Goal: Information Seeking & Learning: Learn about a topic

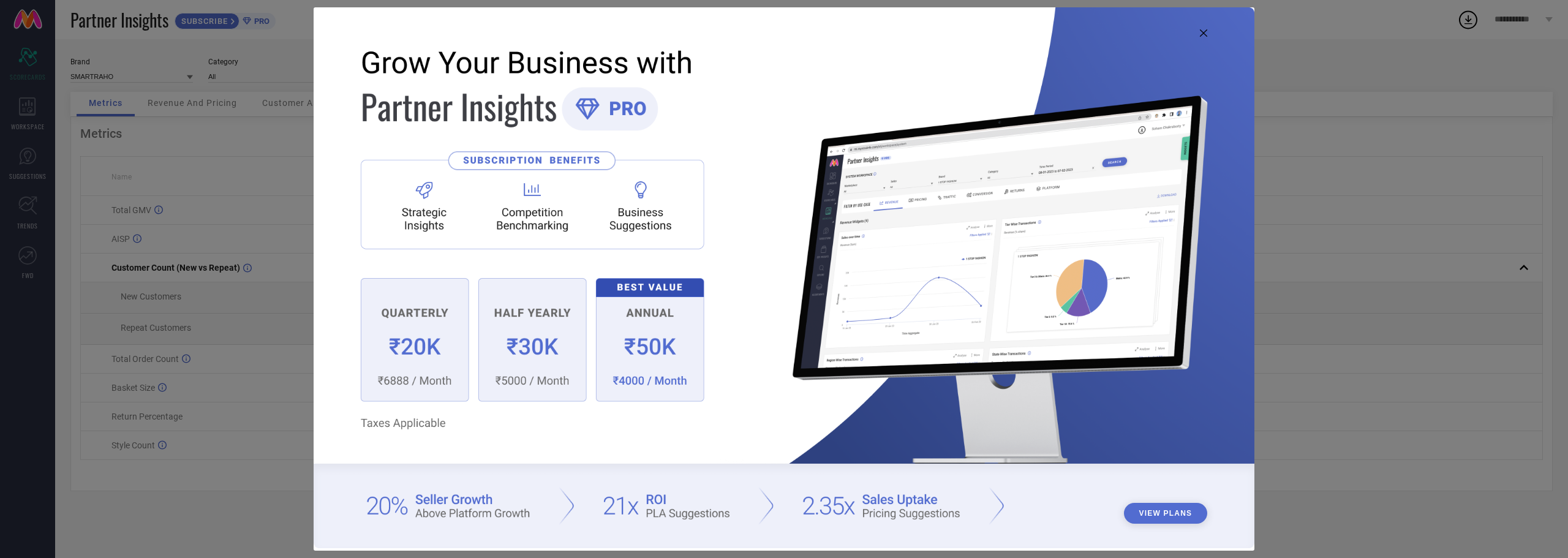
click at [1204, 28] on img at bounding box center [784, 278] width 941 height 541
click at [1204, 36] on icon at bounding box center [1204, 33] width 7 height 7
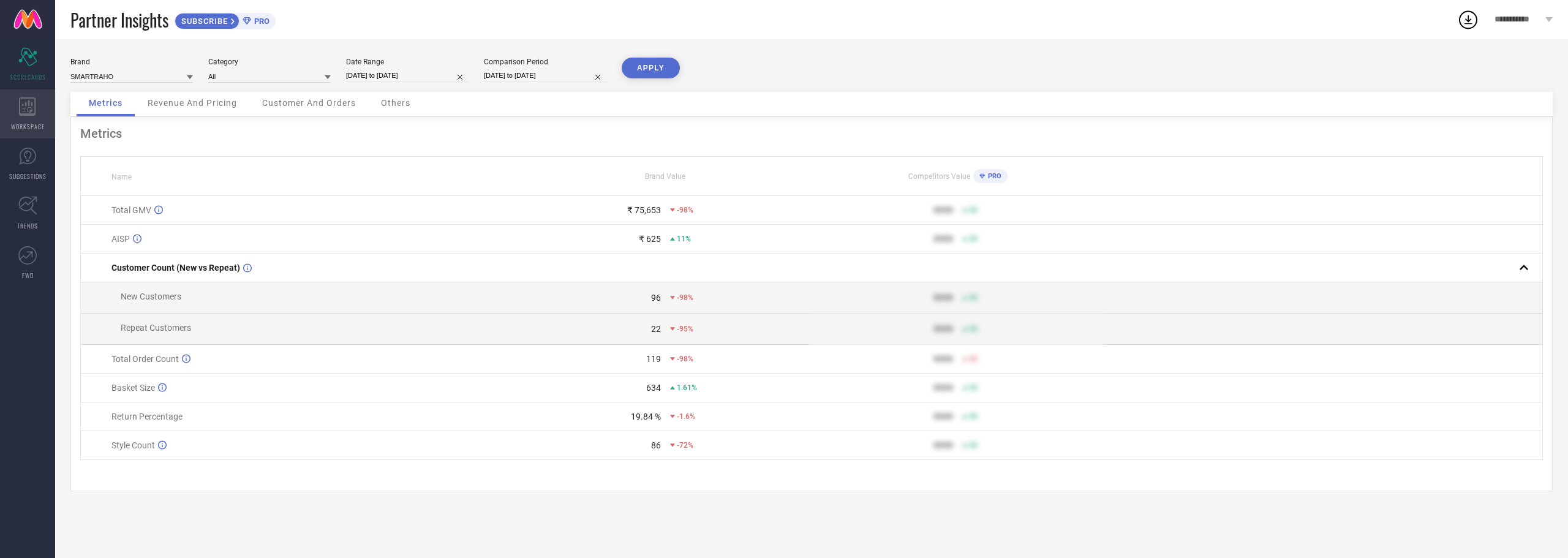
click at [27, 117] on div "WORKSPACE" at bounding box center [28, 114] width 55 height 49
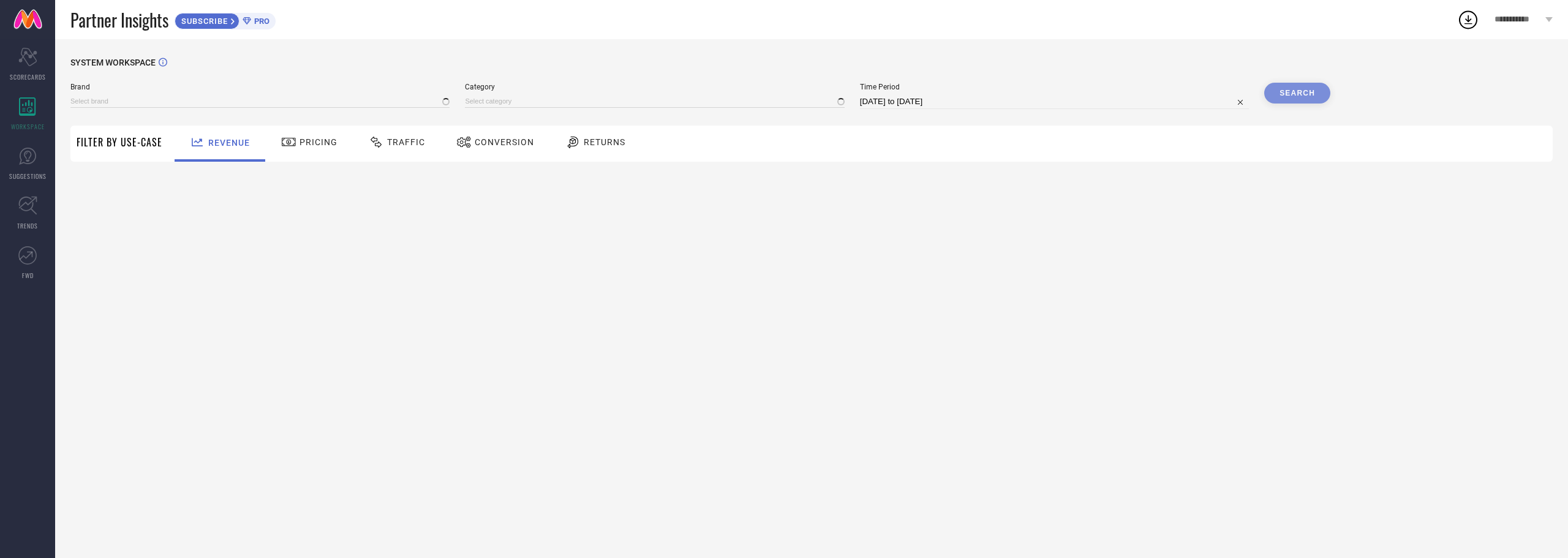
type input "SMARTRAHO"
type input "All"
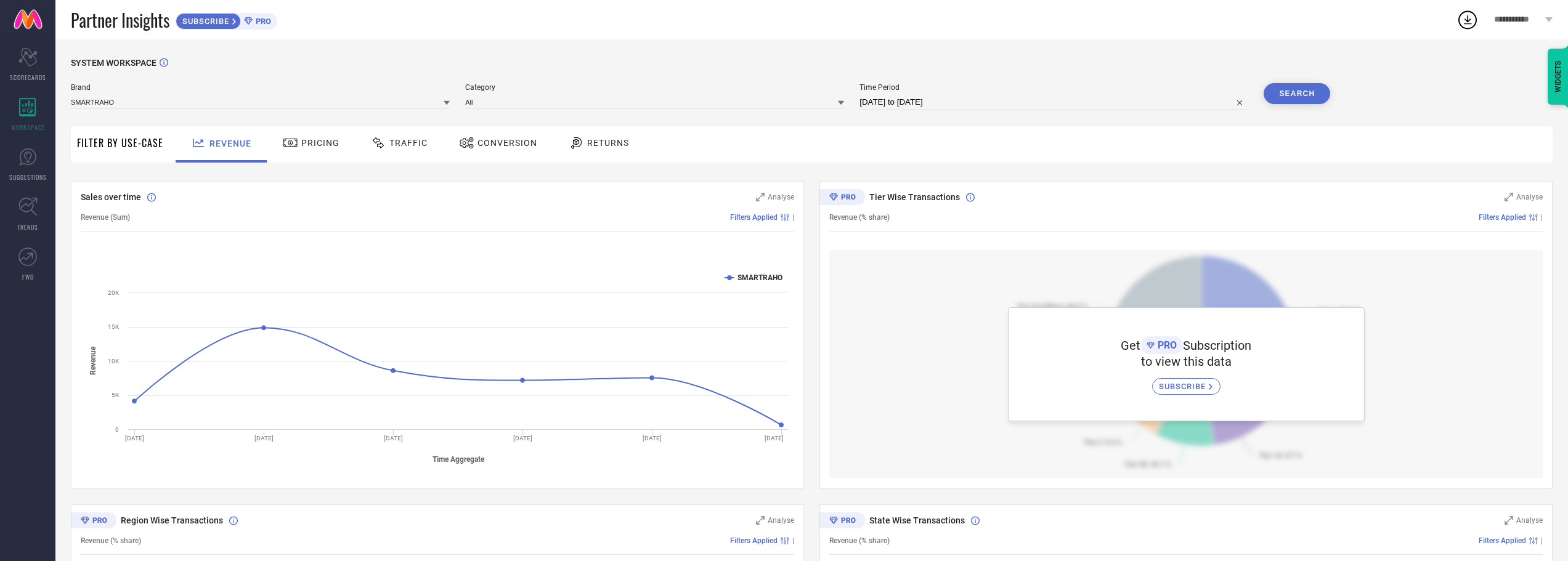
click at [305, 154] on div "Pricing" at bounding box center [311, 144] width 88 height 36
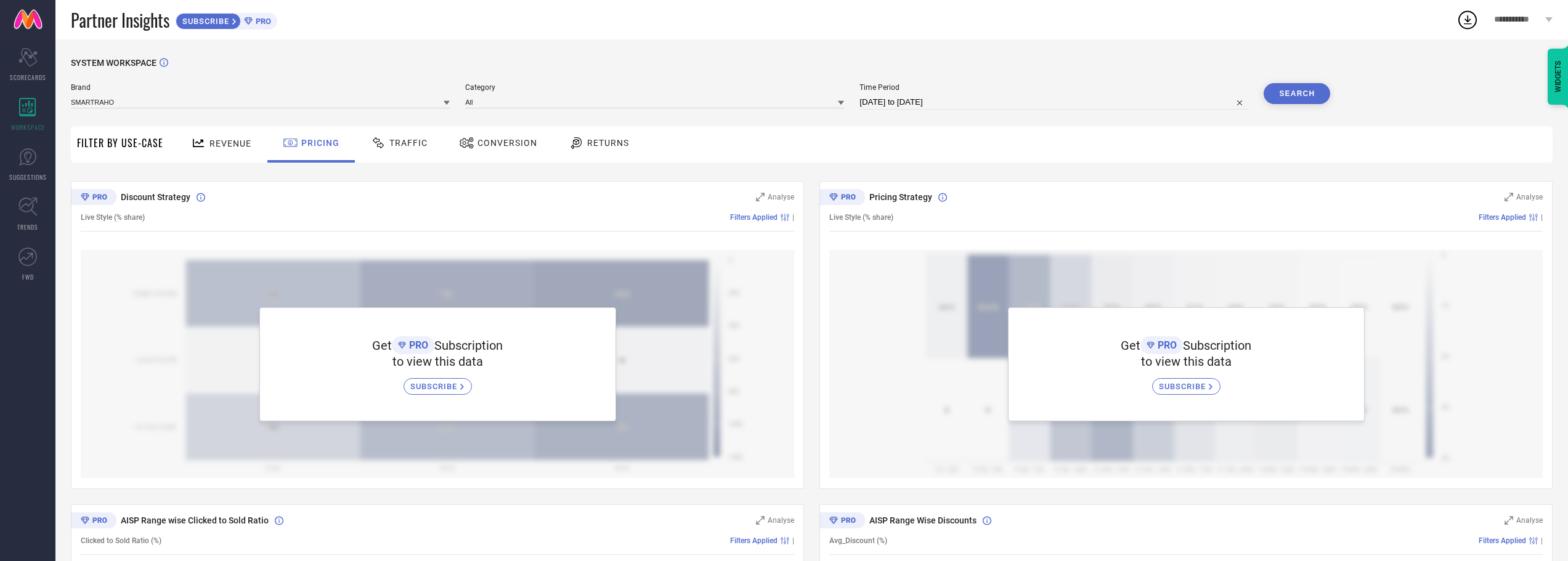
click at [93, 217] on span "Live Style (% share)" at bounding box center [113, 218] width 64 height 9
click at [85, 219] on span "Live Style (% share)" at bounding box center [113, 218] width 64 height 9
click at [80, 221] on div "Discount Strategy Analyse Live Style (% share) Filters Applied | Get PRO Subscr…" at bounding box center [437, 335] width 733 height 308
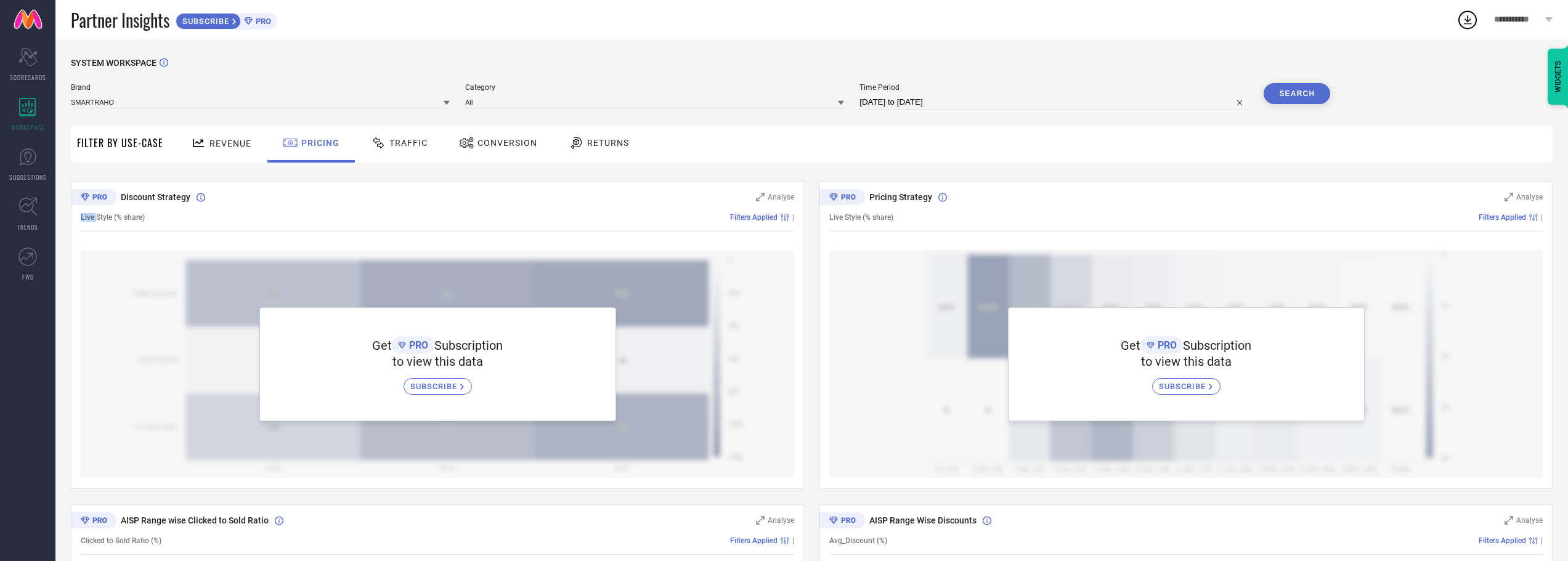
click at [80, 221] on div "Discount Strategy Analyse Live Style (% share) Filters Applied | Get PRO Subscr…" at bounding box center [437, 335] width 733 height 308
click at [91, 217] on span "Live Style (% share)" at bounding box center [113, 218] width 64 height 9
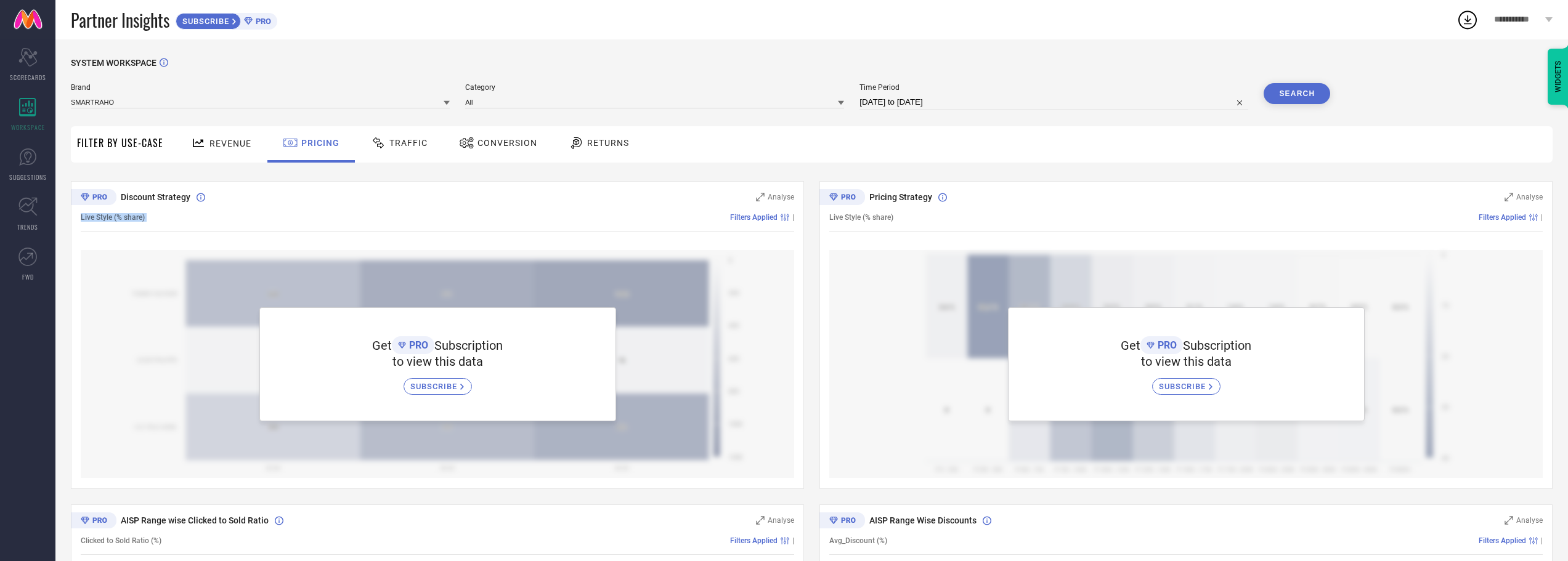
click at [91, 217] on span "Live Style (% share)" at bounding box center [113, 218] width 64 height 9
click at [91, 217] on span "Live Style (% share)" at bounding box center [113, 218] width 64 height 9
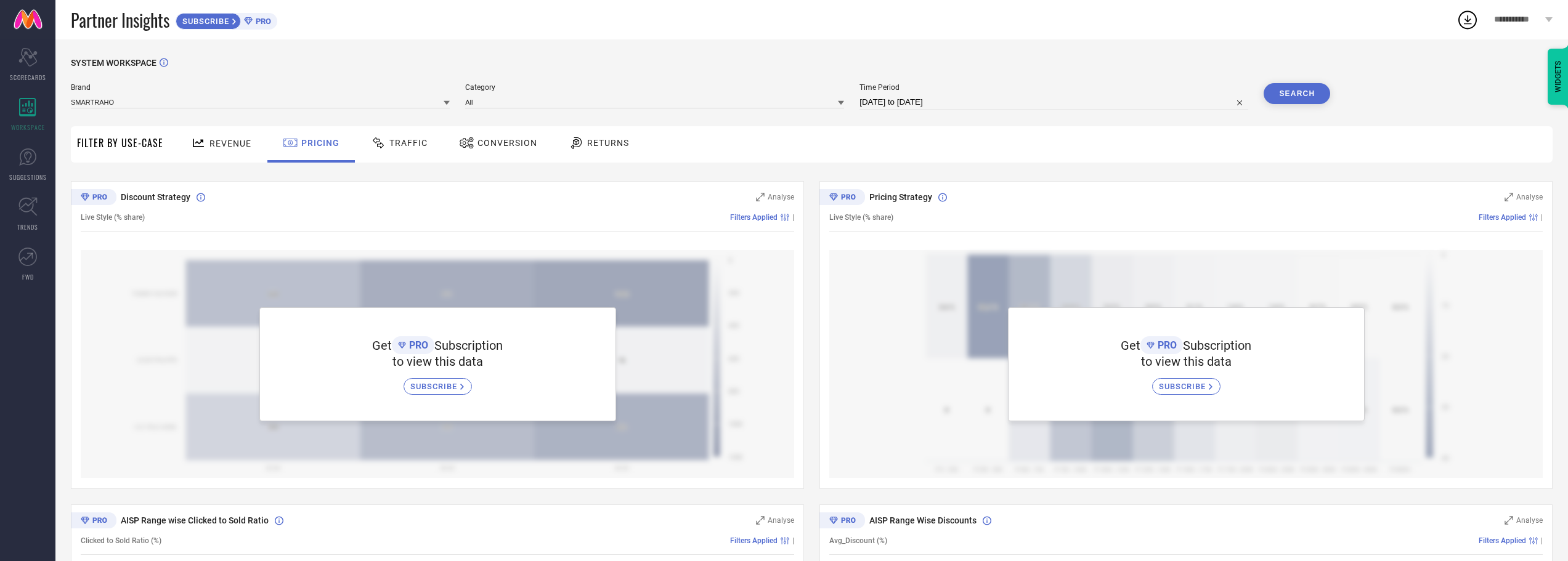
click at [232, 142] on span "Revenue" at bounding box center [231, 144] width 42 height 10
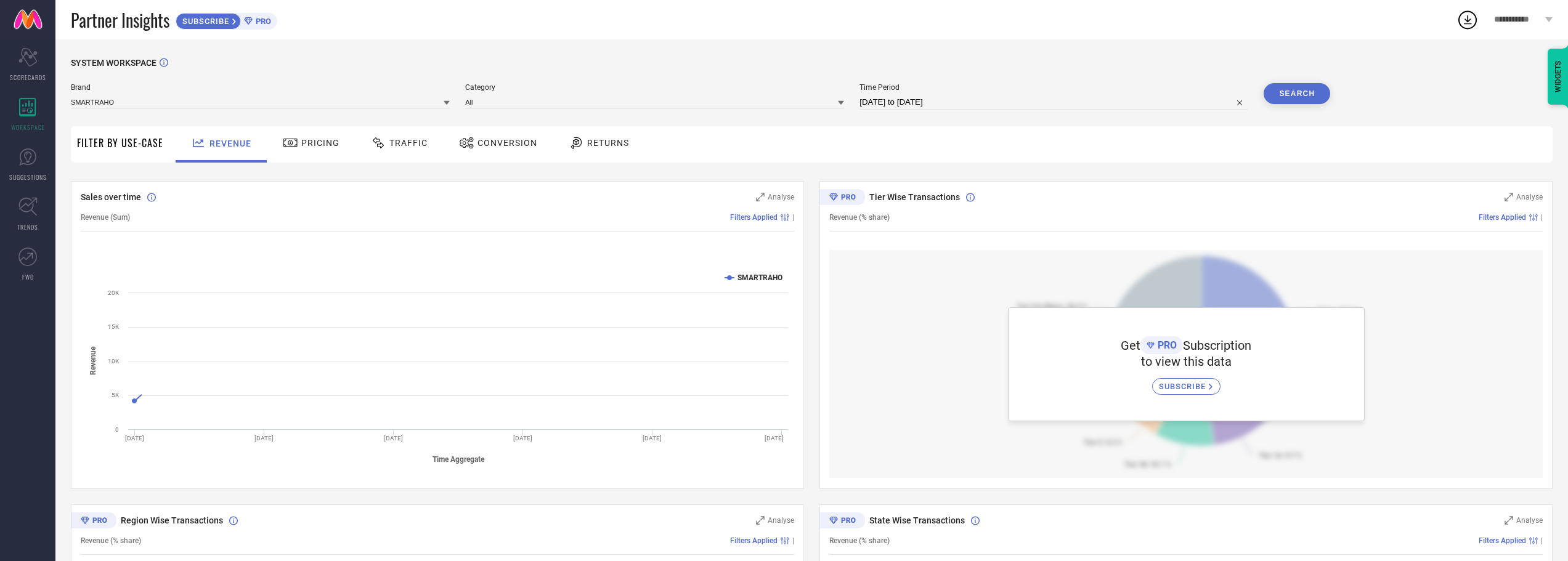
click at [391, 144] on span "Traffic" at bounding box center [408, 143] width 38 height 10
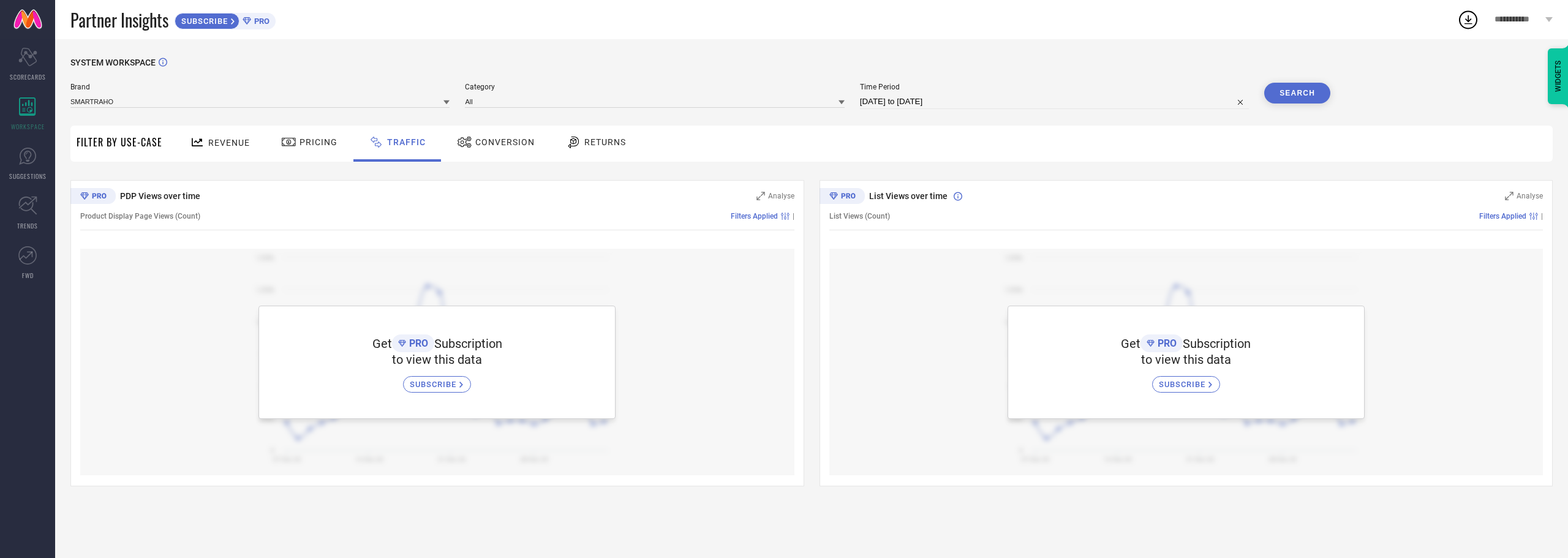
click at [318, 144] on span "Pricing" at bounding box center [318, 142] width 38 height 10
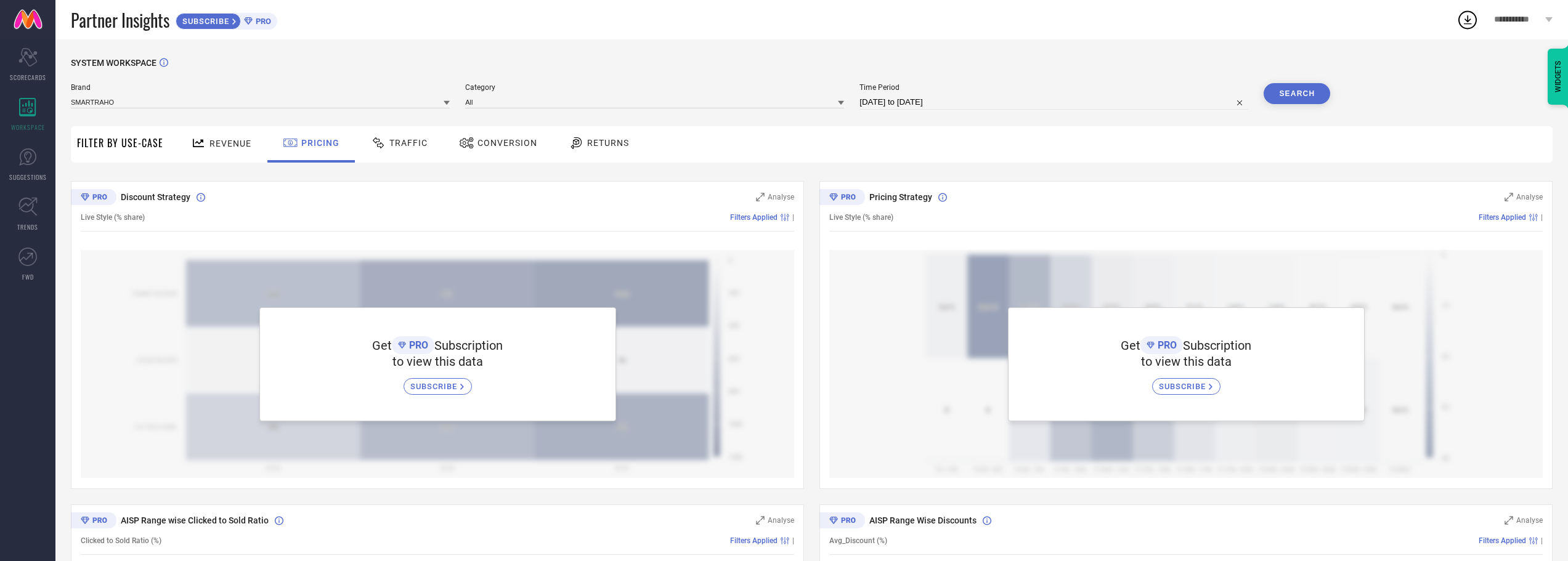
click at [221, 144] on span "Revenue" at bounding box center [231, 144] width 42 height 10
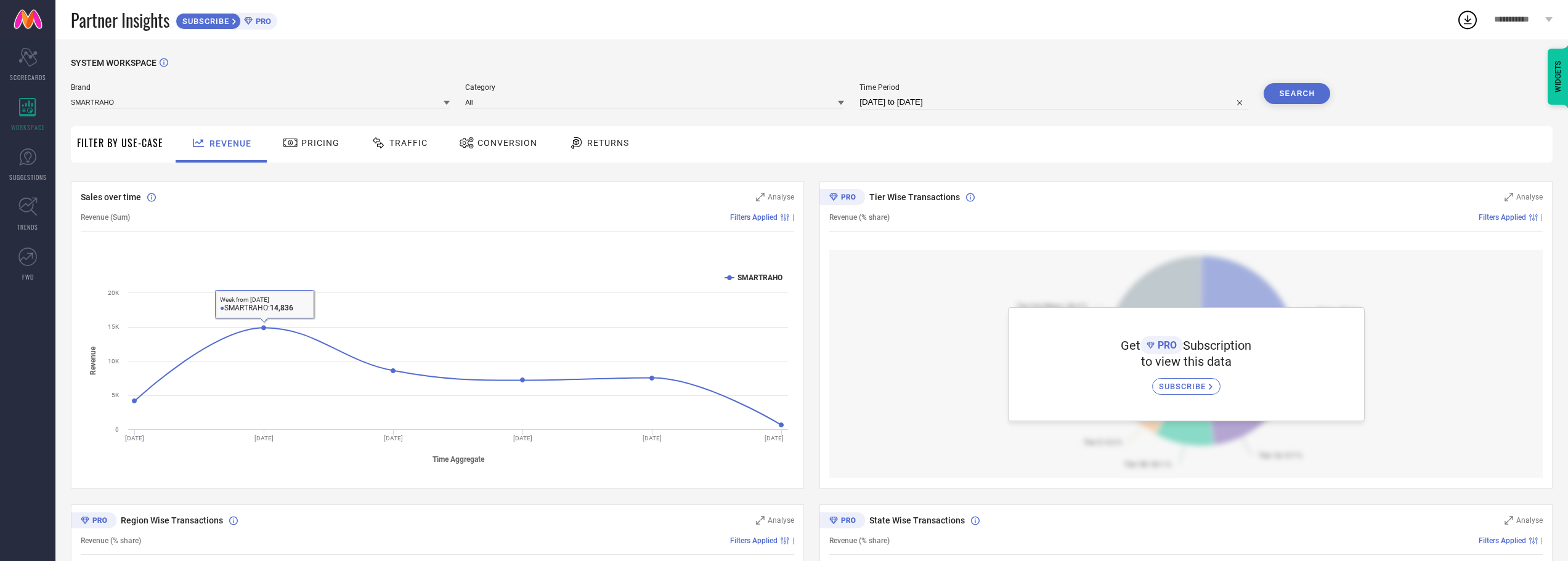
click at [402, 142] on span "Traffic" at bounding box center [408, 143] width 38 height 10
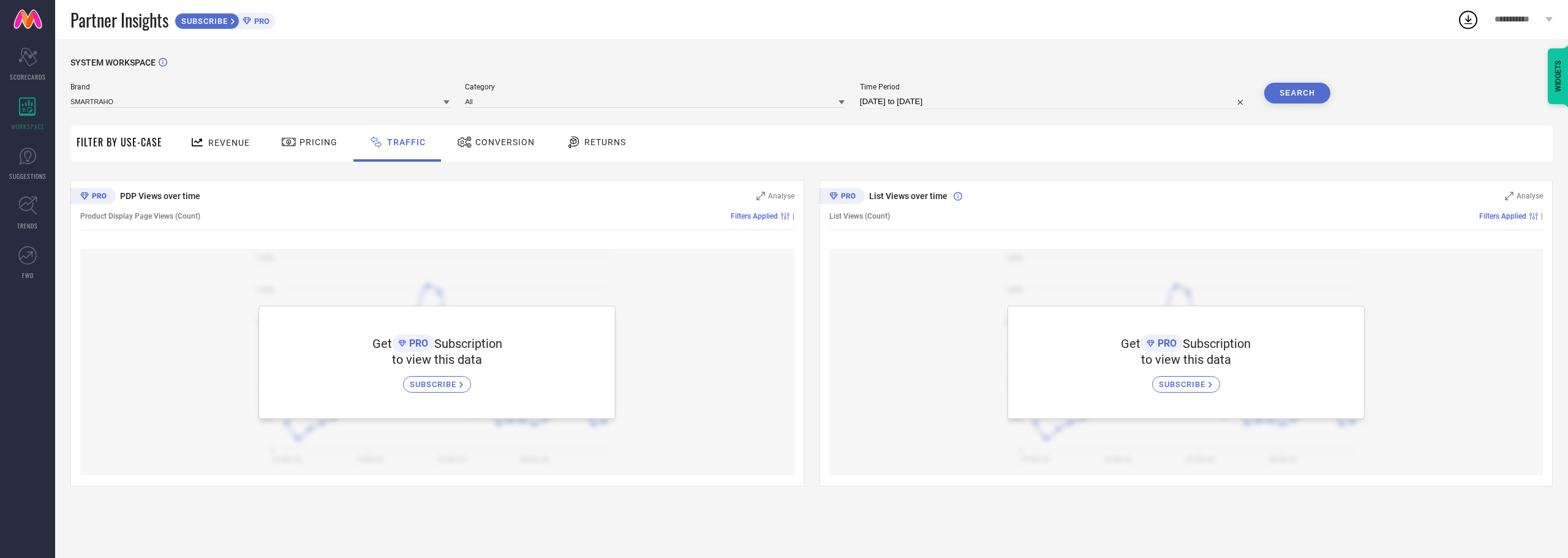
click at [480, 143] on span "Conversion" at bounding box center [505, 142] width 59 height 10
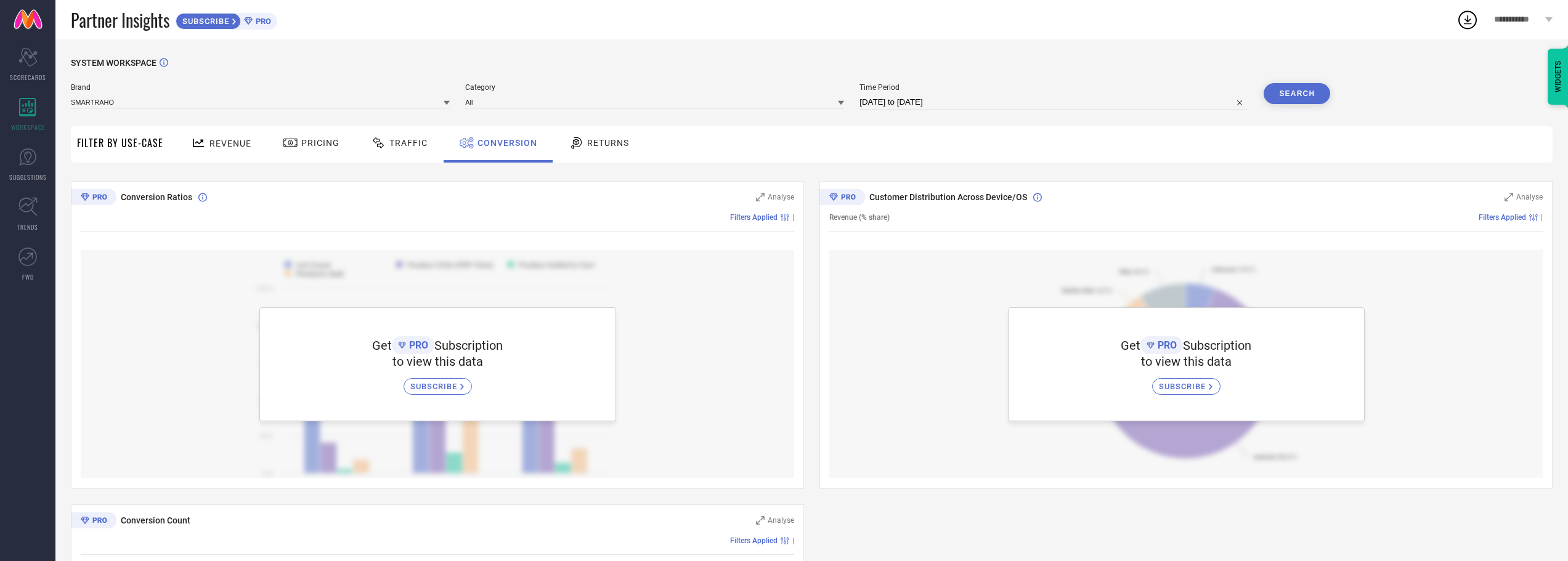
click at [591, 150] on div "Returns" at bounding box center [599, 143] width 67 height 21
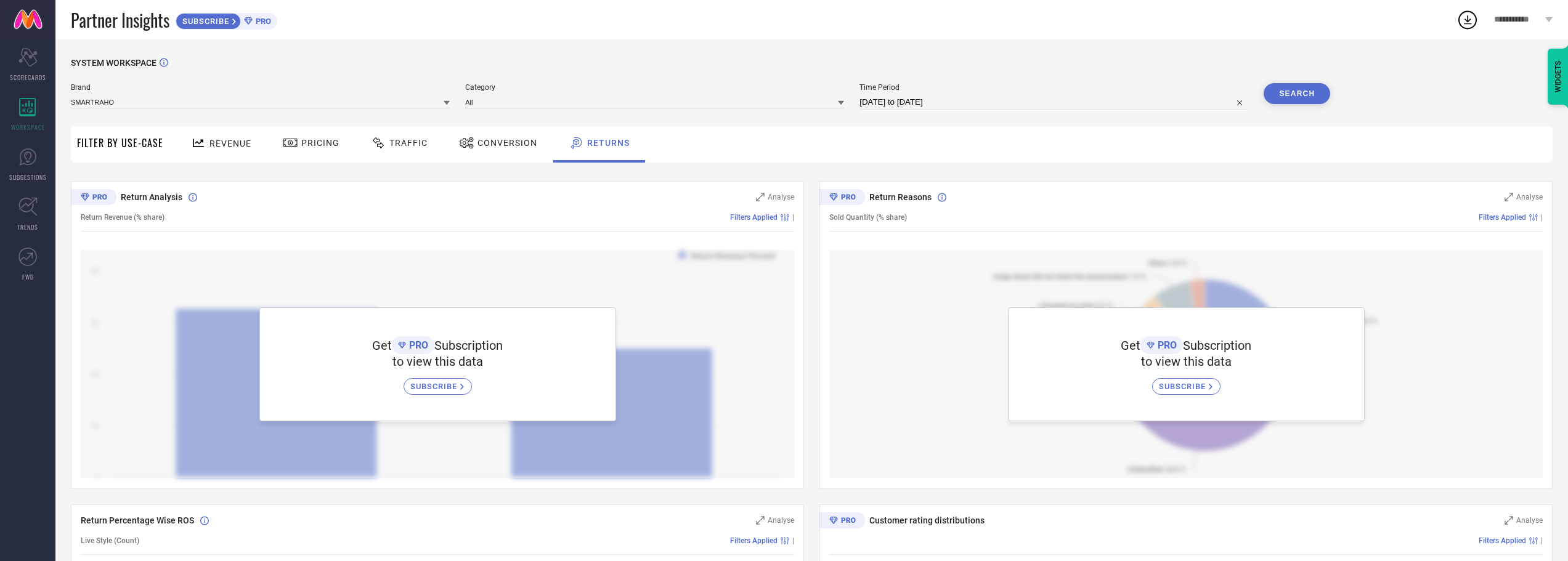
click at [211, 145] on span "Revenue" at bounding box center [231, 144] width 42 height 10
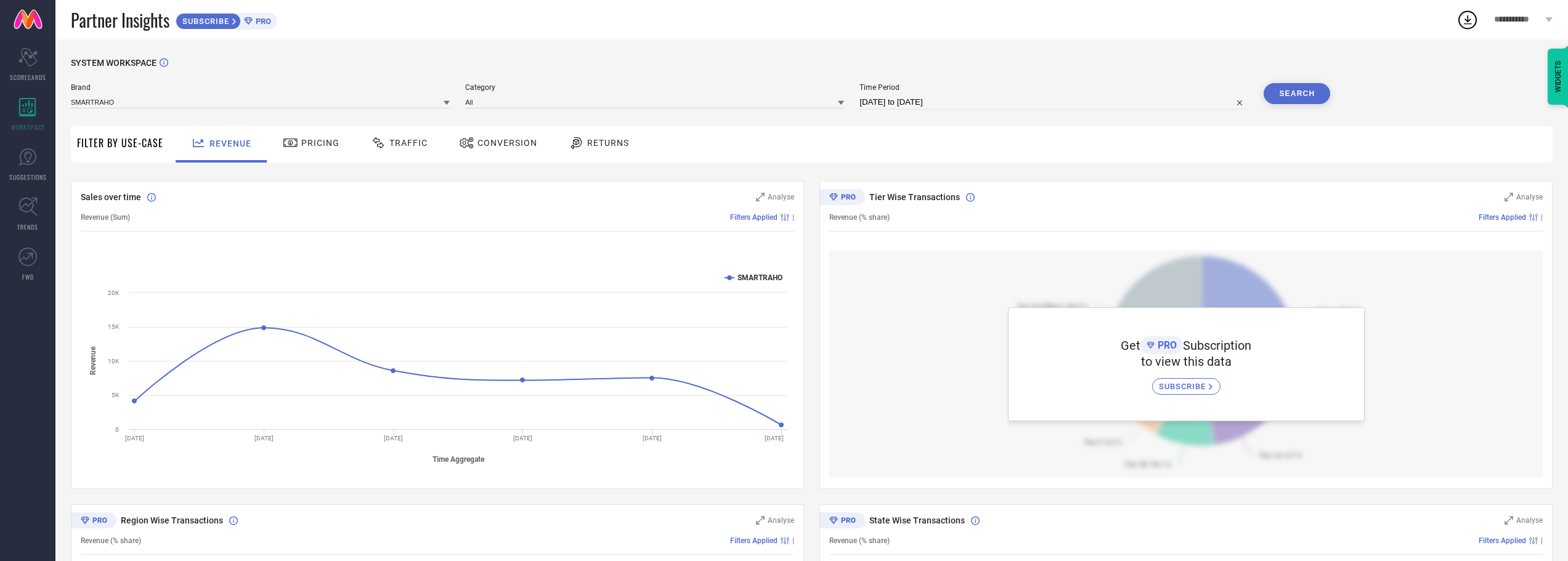
click at [450, 102] on icon at bounding box center [447, 103] width 6 height 6
click at [260, 113] on div "SMARTRAHO" at bounding box center [260, 119] width 379 height 21
click at [220, 119] on div "Brand SMARTRAHO Category All Time Period [DATE] to [DATE] Search" at bounding box center [701, 102] width 1260 height 37
click at [73, 60] on span "SYSTEM WORKSPACE" at bounding box center [113, 63] width 86 height 10
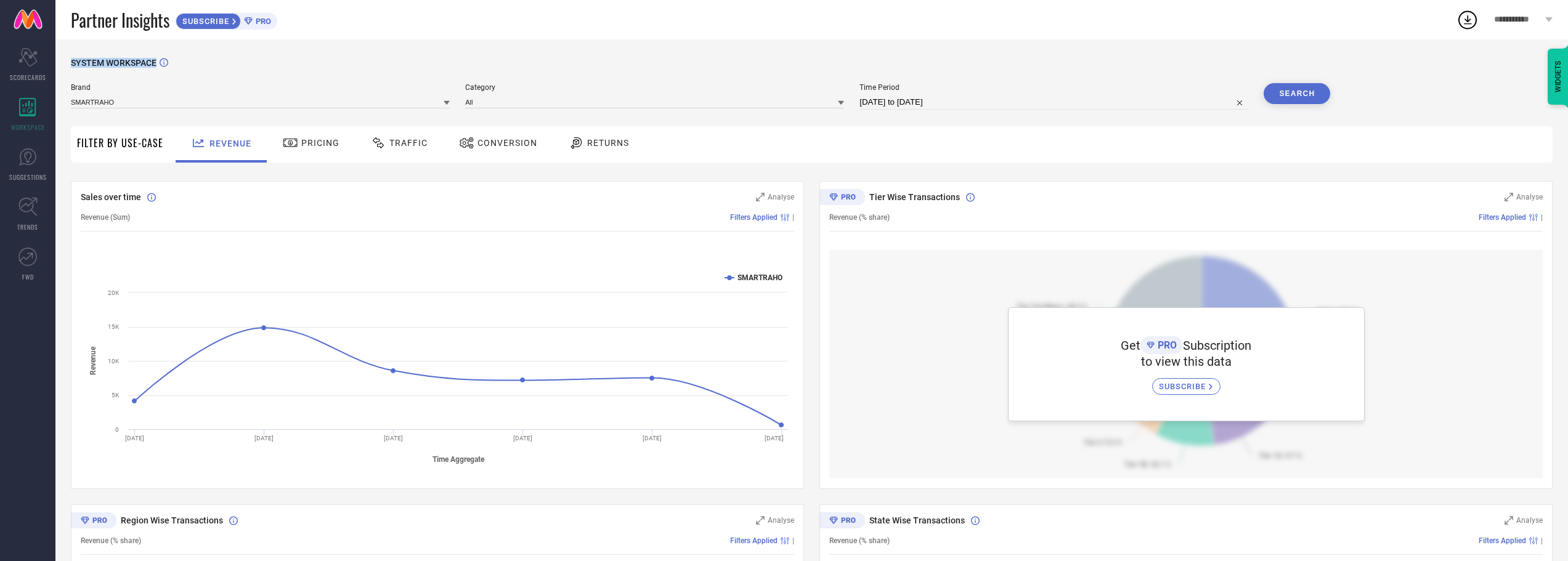
click at [73, 60] on span "SYSTEM WORKSPACE" at bounding box center [113, 63] width 86 height 10
click at [63, 65] on div "SYSTEM WORKSPACE Brand SMARTRAHO Category All Time Period [DATE] to [DATE] Sear…" at bounding box center [812, 435] width 1512 height 791
click at [167, 63] on div at bounding box center [171, 62] width 10 height 10
click at [184, 58] on div "Helps you analyse your requirements and discover opportunities based on various…" at bounding box center [274, 62] width 185 height 17
click at [183, 57] on div "Helps you analyse your requirements and discover opportunities based on various…" at bounding box center [274, 62] width 185 height 17
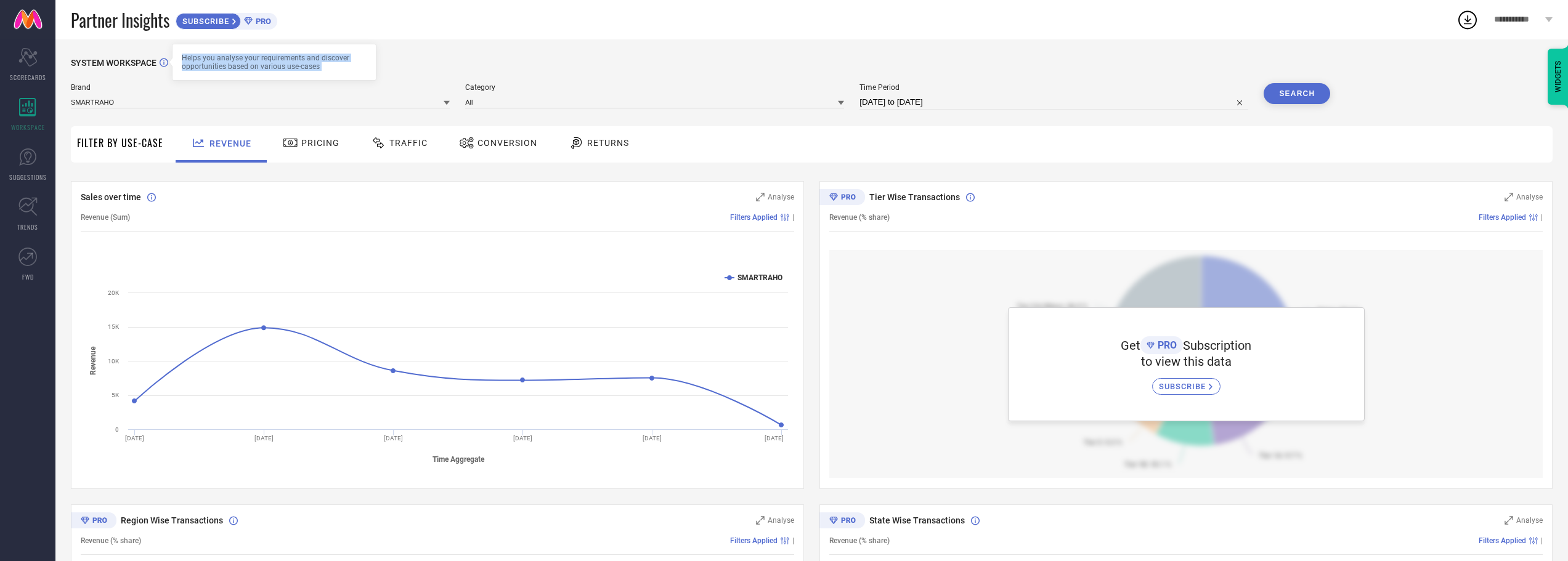
click at [183, 57] on div "Helps you analyse your requirements and discover opportunities based on various…" at bounding box center [274, 62] width 185 height 17
click at [179, 57] on div "Helps you analyse your requirements and discover opportunities based on various…" at bounding box center [274, 62] width 205 height 37
drag, startPoint x: 179, startPoint y: 57, endPoint x: 322, endPoint y: 64, distance: 143.2
click at [322, 64] on div "Helps you analyse your requirements and discover opportunities based on various…" at bounding box center [274, 62] width 205 height 37
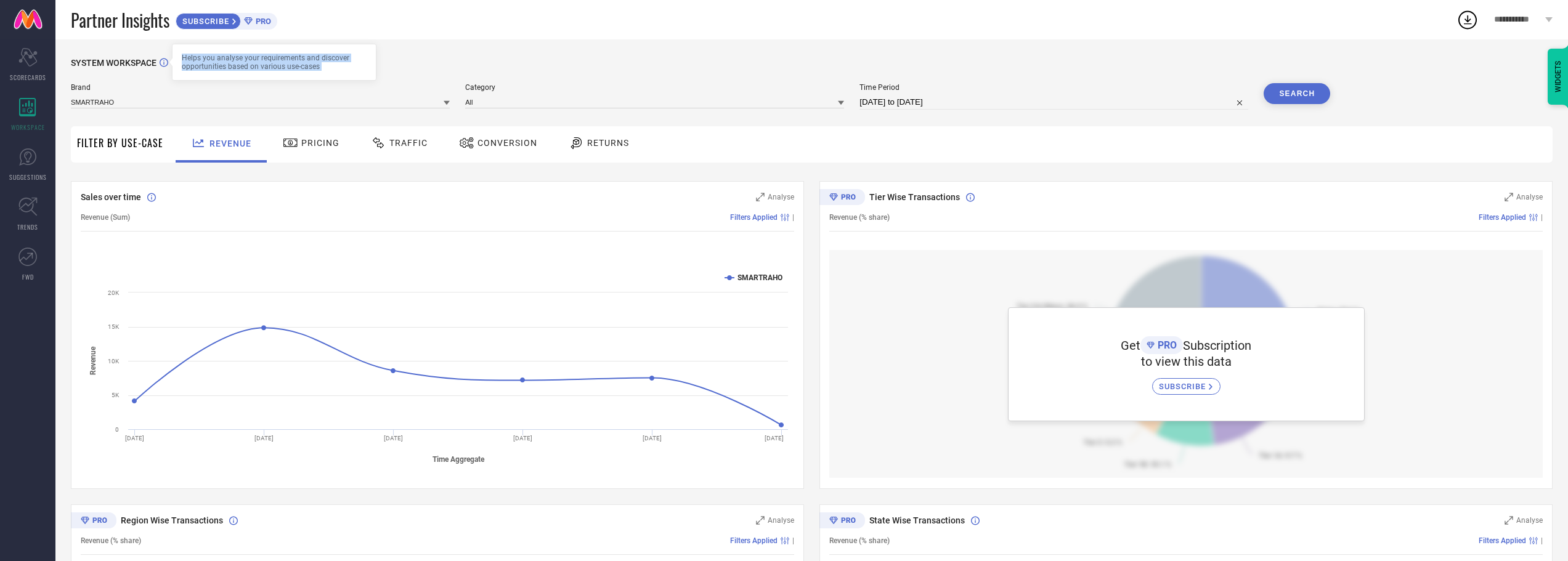
click at [330, 68] on div "Helps you analyse your requirements and discover opportunities based on various…" at bounding box center [274, 62] width 185 height 17
drag, startPoint x: 325, startPoint y: 70, endPoint x: 181, endPoint y: 56, distance: 144.7
click at [181, 56] on div "Helps you analyse your requirements and discover opportunities based on various…" at bounding box center [274, 62] width 205 height 37
click at [180, 56] on div "Helps you analyse your requirements and discover opportunities based on various…" at bounding box center [274, 62] width 205 height 37
drag, startPoint x: 180, startPoint y: 55, endPoint x: 326, endPoint y: 70, distance: 146.8
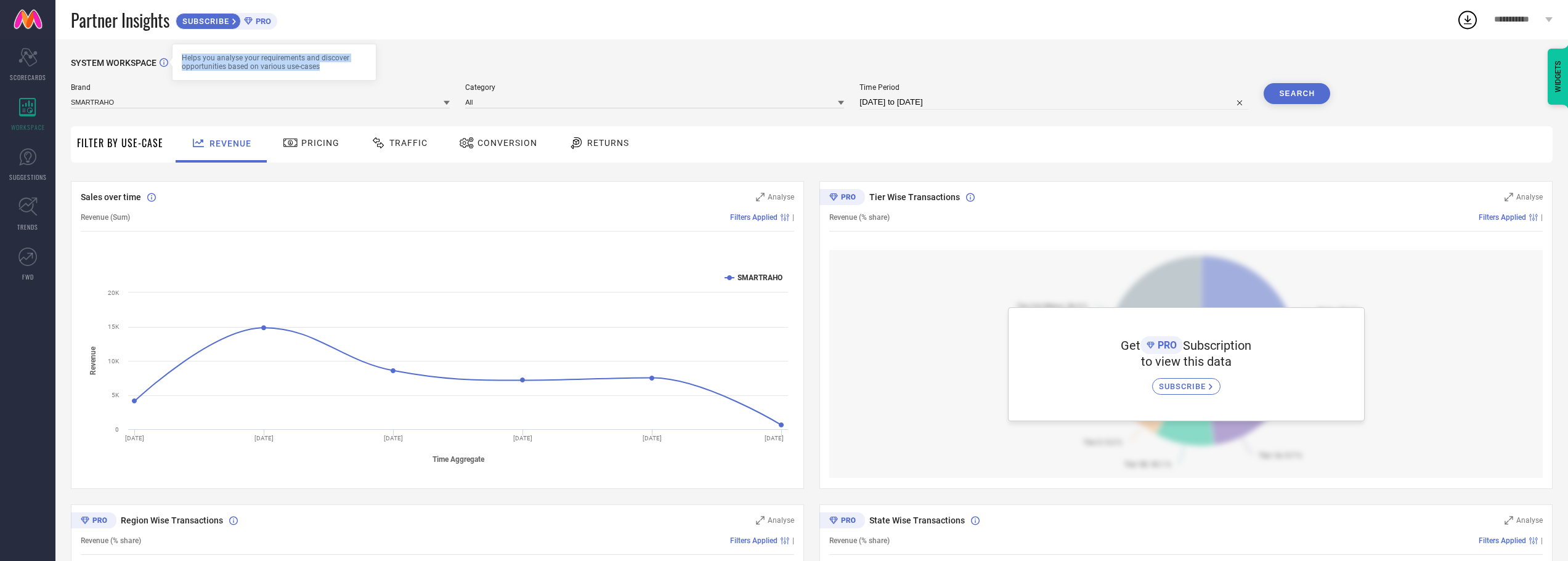
click at [326, 70] on div "Helps you analyse your requirements and discover opportunities based on various…" at bounding box center [274, 62] width 205 height 37
click at [325, 71] on div "Helps you analyse your requirements and discover opportunities based on various…" at bounding box center [274, 62] width 205 height 37
drag, startPoint x: 320, startPoint y: 68, endPoint x: 178, endPoint y: 59, distance: 142.3
click at [178, 59] on div "Helps you analyse your requirements and discover opportunities based on various…" at bounding box center [274, 62] width 205 height 37
click at [178, 58] on div "Helps you analyse your requirements and discover opportunities based on various…" at bounding box center [274, 62] width 205 height 37
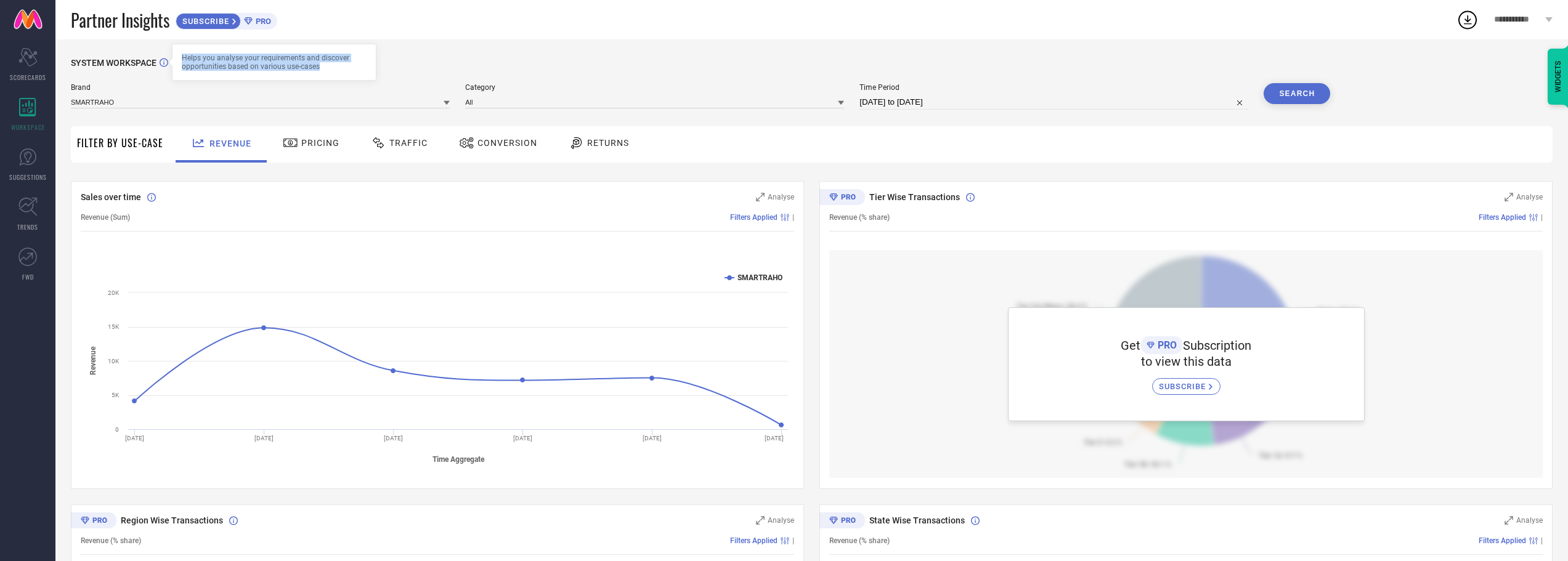
drag, startPoint x: 181, startPoint y: 56, endPoint x: 334, endPoint y: 67, distance: 153.4
click at [334, 67] on div "Helps you analyse your requirements and discover opportunities based on various…" at bounding box center [274, 62] width 205 height 37
click at [329, 68] on div "Helps you analyse your requirements and discover opportunities based on various…" at bounding box center [274, 62] width 185 height 17
drag, startPoint x: 323, startPoint y: 68, endPoint x: 180, endPoint y: 59, distance: 143.3
click at [180, 59] on div "Helps you analyse your requirements and discover opportunities based on various…" at bounding box center [274, 62] width 205 height 37
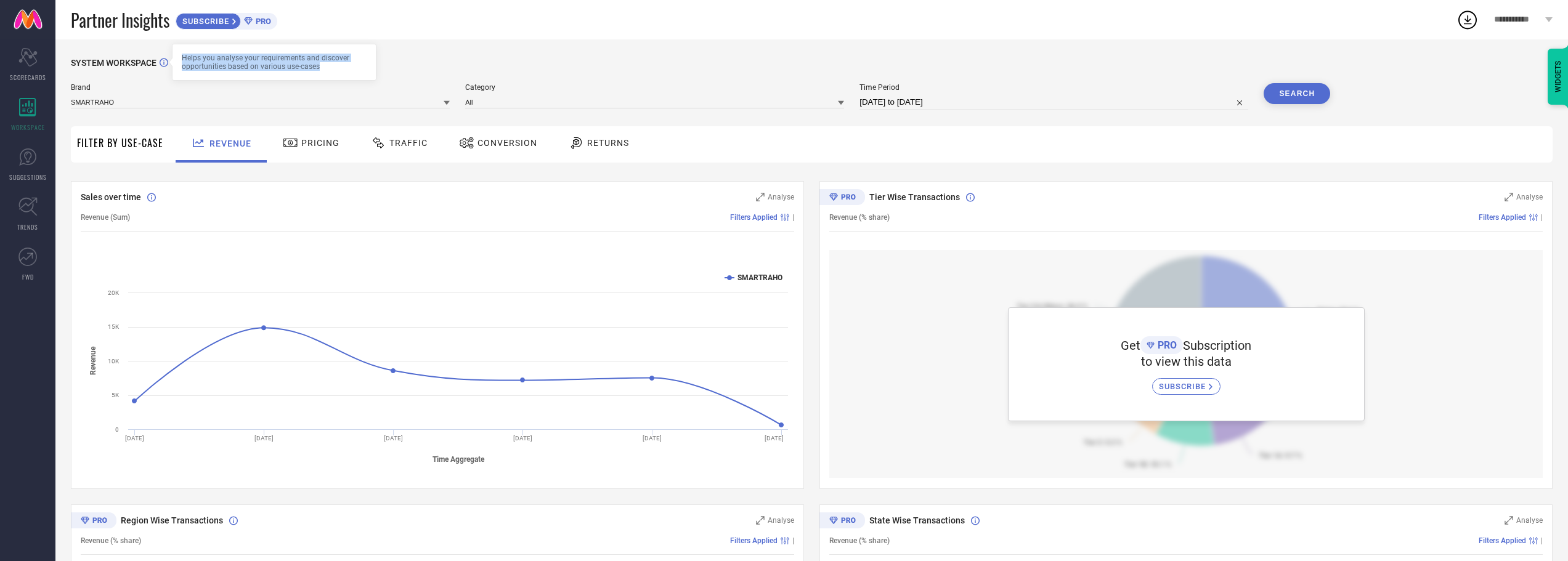
click at [179, 60] on div "Helps you analyse your requirements and discover opportunities based on various…" at bounding box center [274, 62] width 205 height 37
